Goal: Information Seeking & Learning: Check status

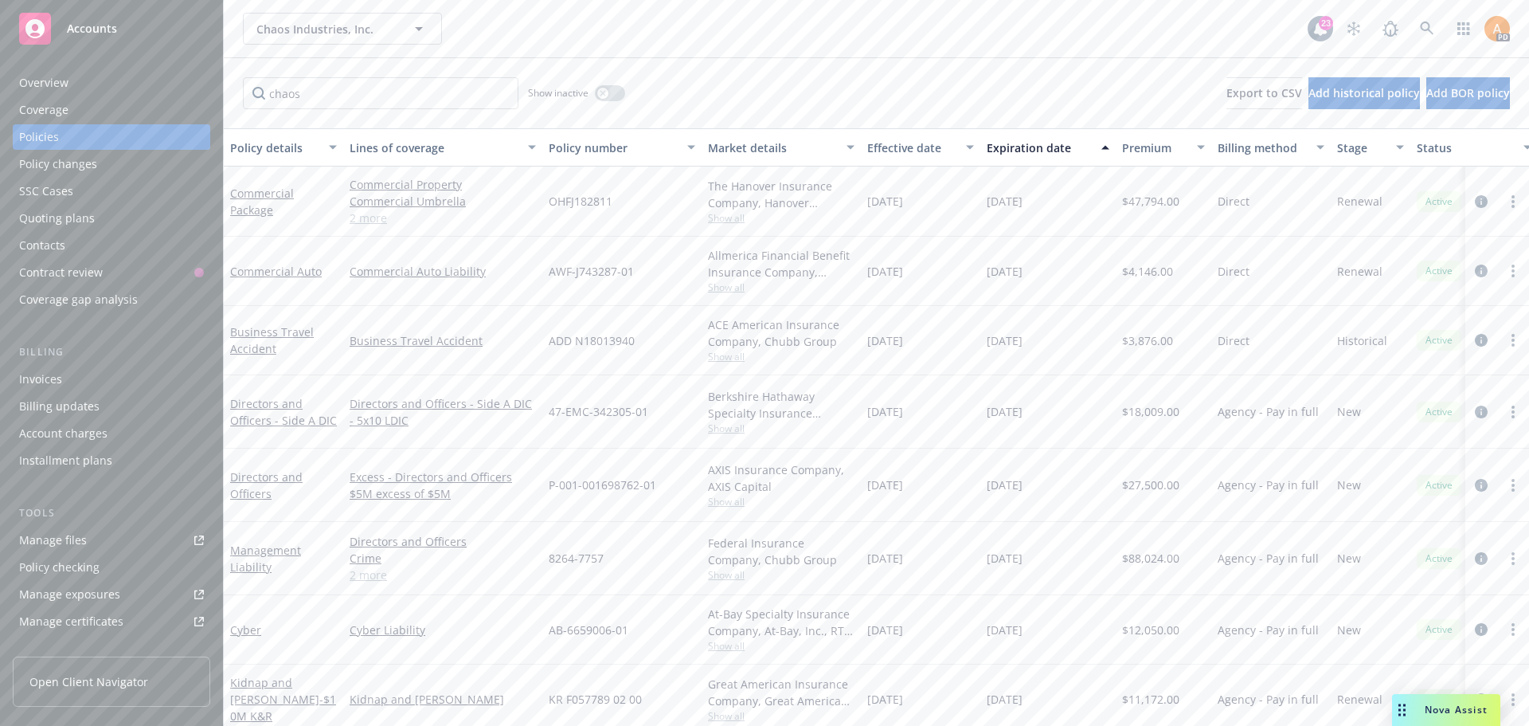
scroll to position [4, 0]
click at [379, 220] on link "2 more" at bounding box center [443, 213] width 186 height 17
